Goal: Find specific page/section: Find specific page/section

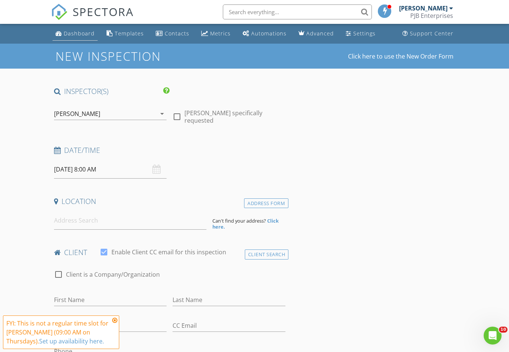
click at [81, 32] on div "Dashboard" at bounding box center [79, 33] width 31 height 7
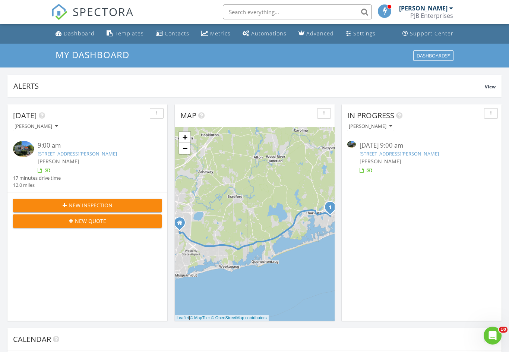
click at [258, 15] on input "text" at bounding box center [297, 11] width 149 height 15
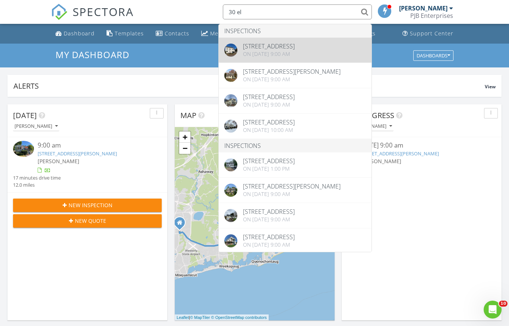
type input "30 el"
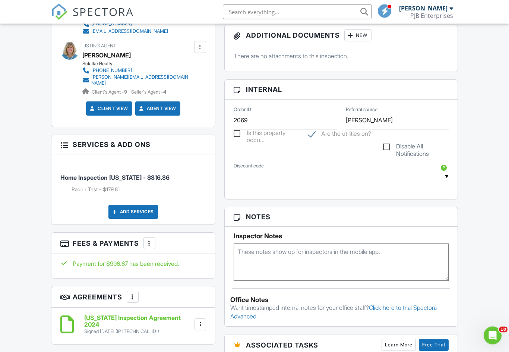
scroll to position [300, 0]
click at [149, 239] on div at bounding box center [149, 242] width 7 height 7
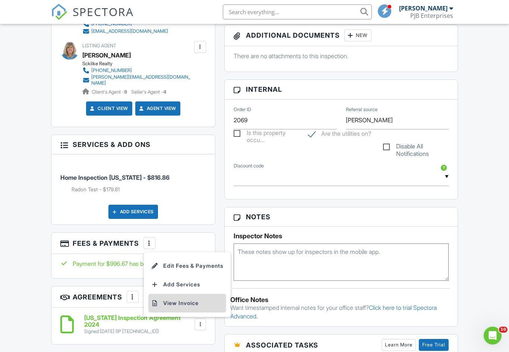
click at [176, 298] on li "View Invoice" at bounding box center [187, 303] width 78 height 19
